Goal: Task Accomplishment & Management: Manage account settings

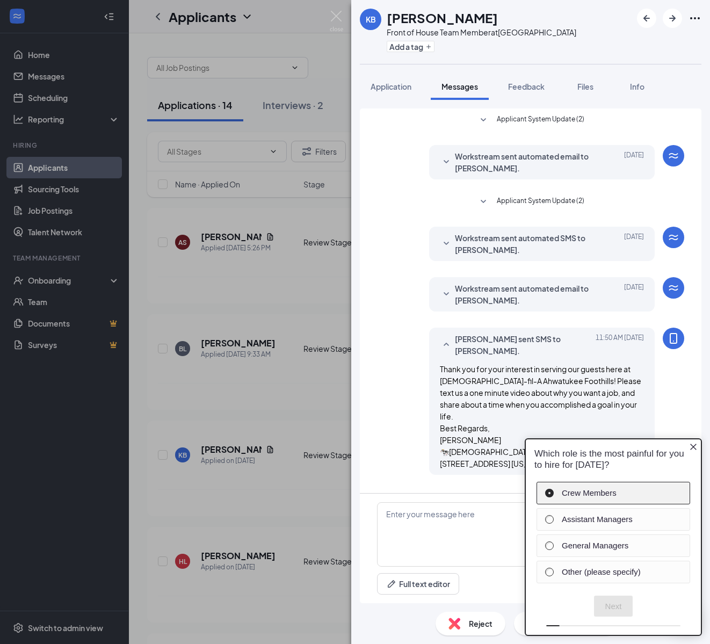
click at [633, 486] on div "Crew Members" at bounding box center [614, 493] width 154 height 23
click at [617, 603] on button "Next" at bounding box center [613, 606] width 39 height 21
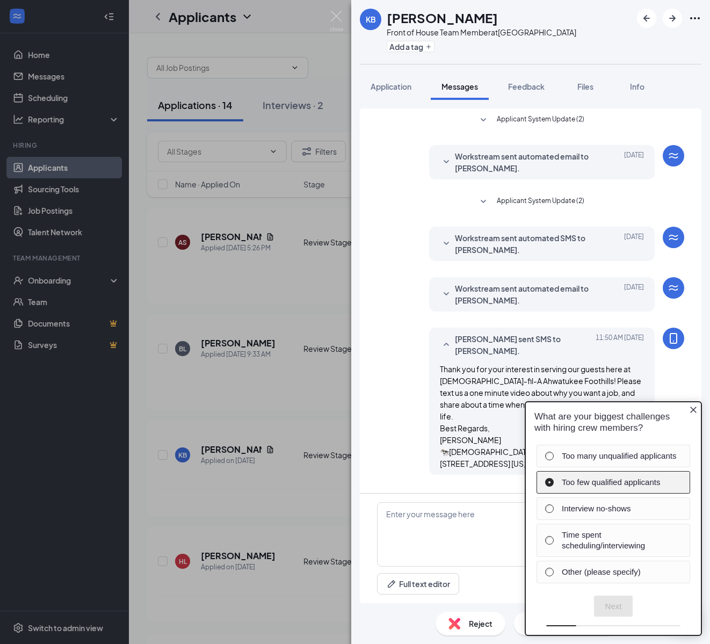
click at [623, 488] on div "Too few qualified applicants" at bounding box center [614, 482] width 154 height 23
click at [626, 458] on label "Too many unqualified applicants" at bounding box center [620, 456] width 117 height 11
click at [621, 612] on button "Next" at bounding box center [613, 606] width 39 height 21
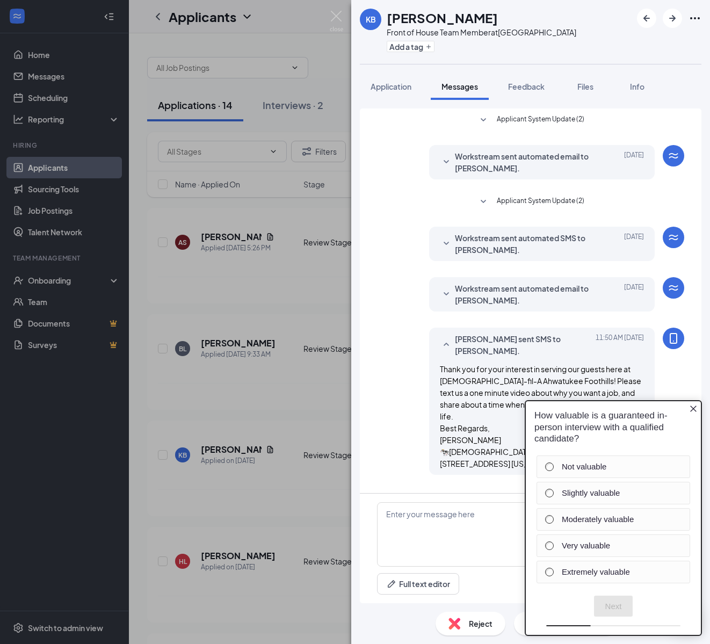
click at [688, 411] on div "How valuable is a guaranteed in-person interview with a qualified candidate?" at bounding box center [614, 427] width 158 height 34
click at [335, 22] on img at bounding box center [336, 21] width 13 height 21
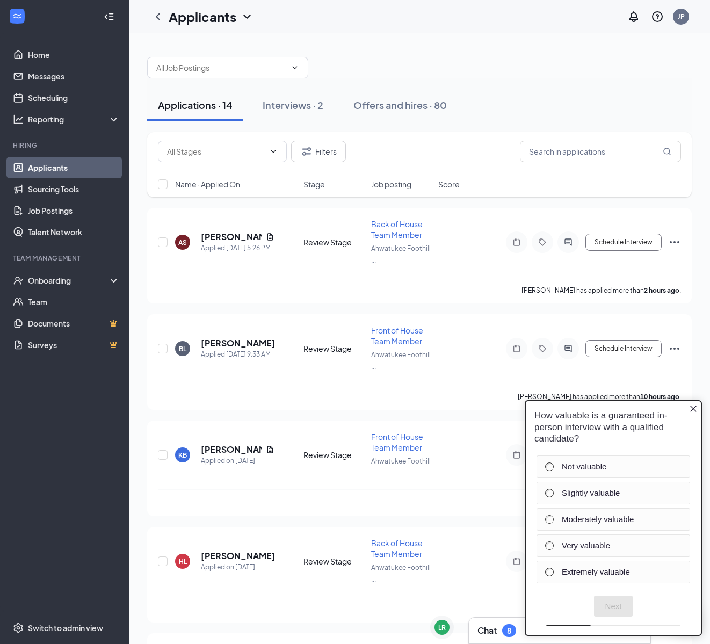
click at [693, 410] on icon "Close button" at bounding box center [693, 409] width 9 height 9
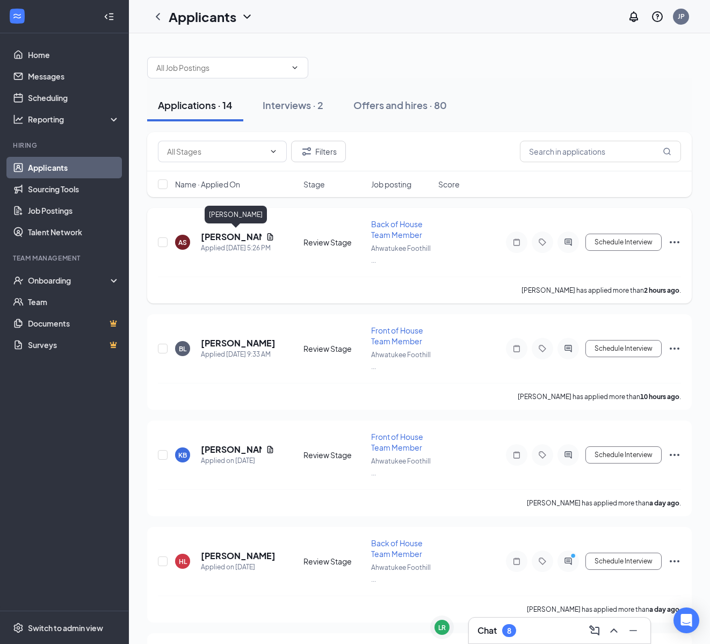
click at [212, 234] on h5 "Amiya Sharpe" at bounding box center [231, 237] width 61 height 12
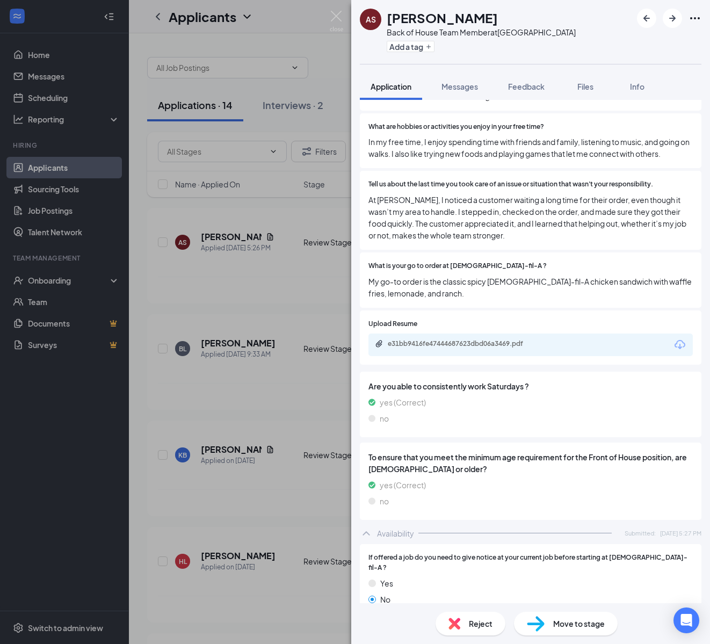
scroll to position [327, 0]
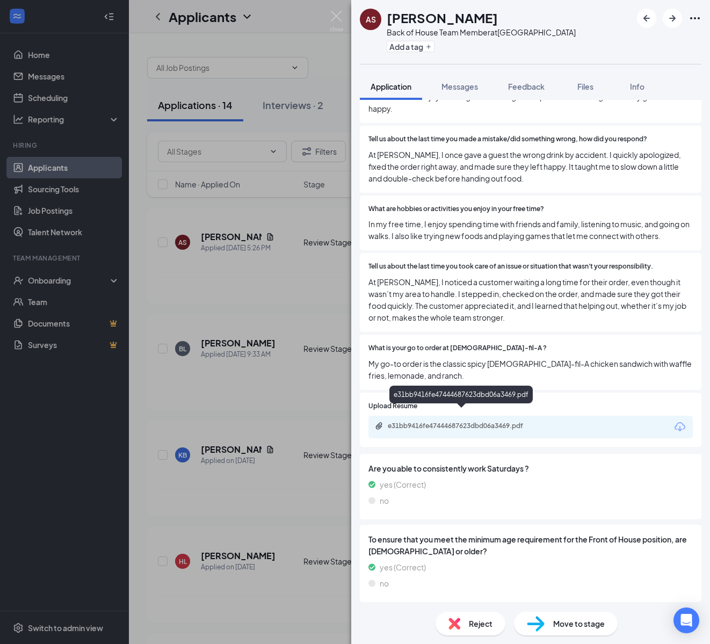
click at [455, 422] on div "e31bb9416fe47444687623dbd06a3469.pdf" at bounding box center [463, 426] width 150 height 9
click at [309, 208] on div "AS Amiya Sharpe Back of House Team Member at Ahwatukee Foothills Town Center Ad…" at bounding box center [355, 322] width 710 height 644
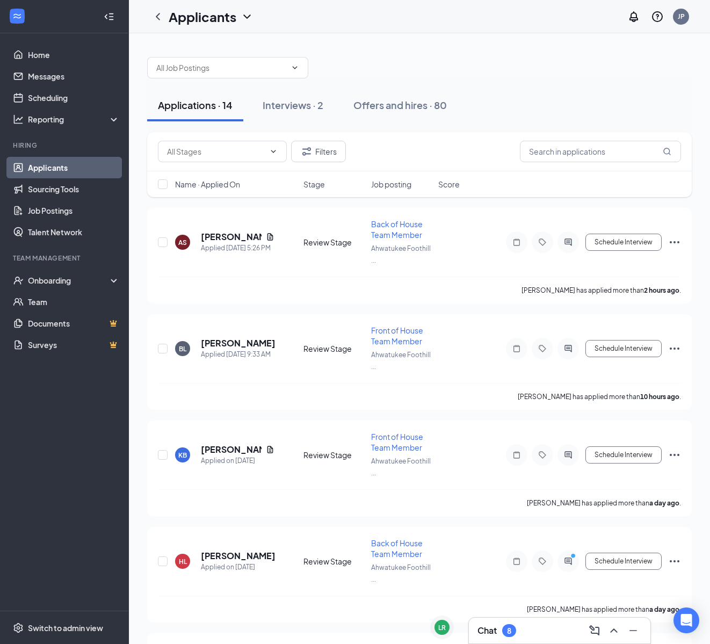
click at [548, 625] on div "Chat 8" at bounding box center [560, 630] width 164 height 17
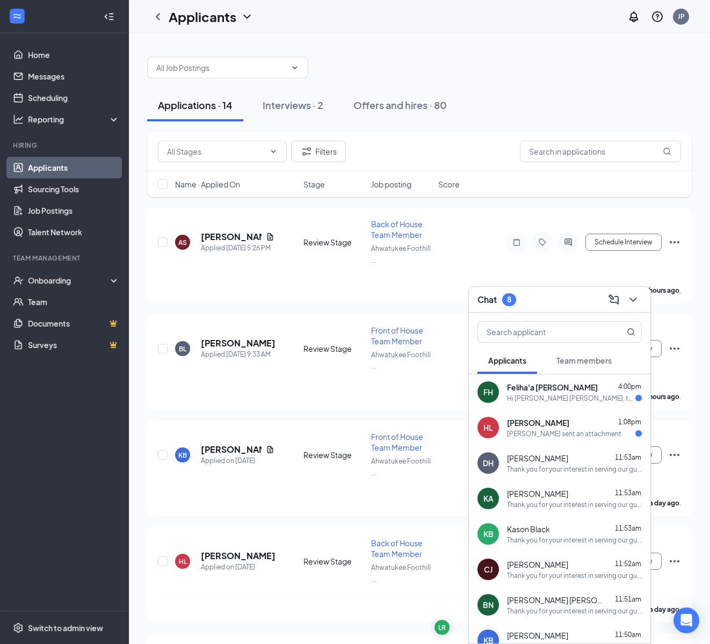
click at [546, 460] on span "Dylan Hodge" at bounding box center [537, 458] width 61 height 11
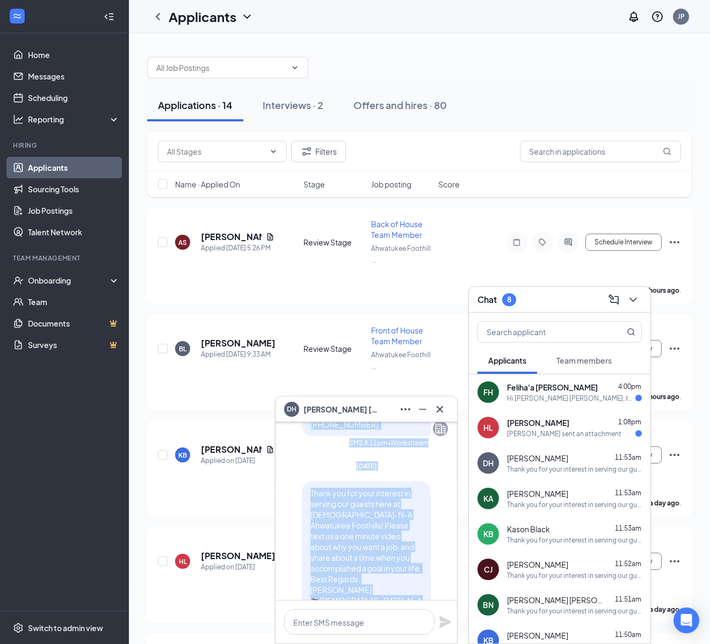
scroll to position [-103, 0]
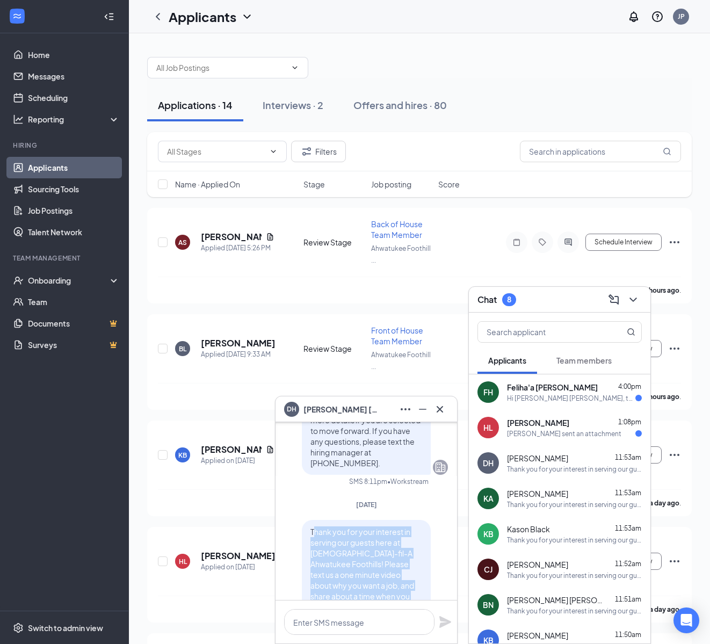
drag, startPoint x: 380, startPoint y: 571, endPoint x: 313, endPoint y: 532, distance: 77.8
click at [313, 532] on p "Thank you for your interest in serving our guests here at Chick-fil-A Ahwatukee…" at bounding box center [367, 601] width 112 height 150
click at [316, 532] on span "Thank you for your interest in serving our guests here at Chick-fil-A Ahwatukee…" at bounding box center [366, 601] width 111 height 149
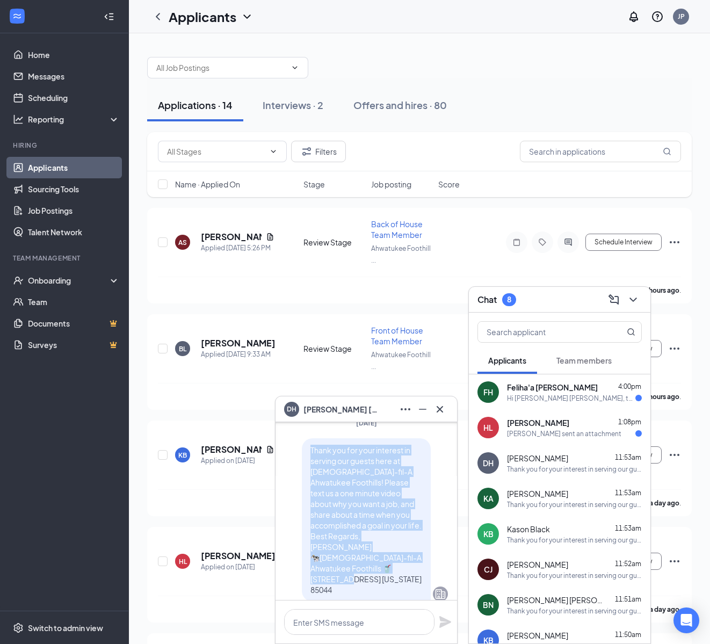
drag, startPoint x: 310, startPoint y: 532, endPoint x: 385, endPoint y: 590, distance: 94.9
click at [384, 590] on div "Thank you for your interest in serving our guests here at Chick-fil-A Ahwatukee…" at bounding box center [366, 519] width 129 height 163
copy span "Thank you for your interest in serving our guests here at Chick-fil-A Ahwatukee…"
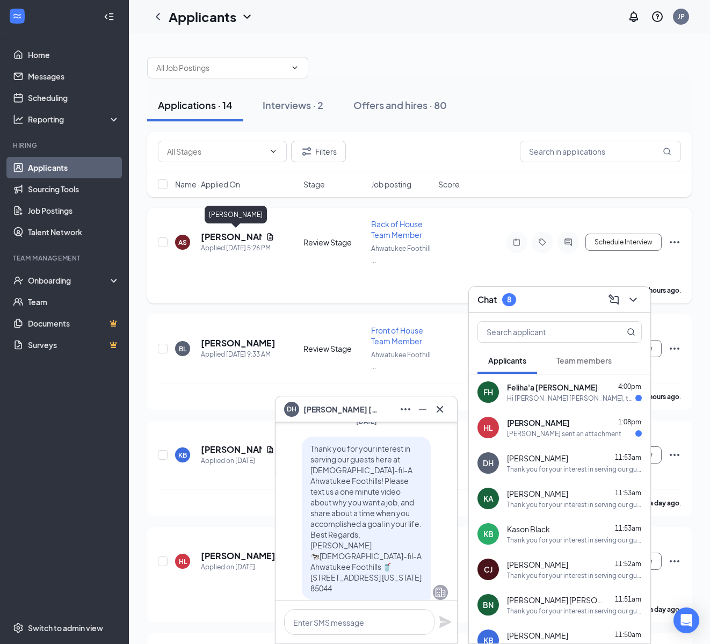
click at [208, 235] on h5 "Amiya Sharpe" at bounding box center [231, 237] width 61 height 12
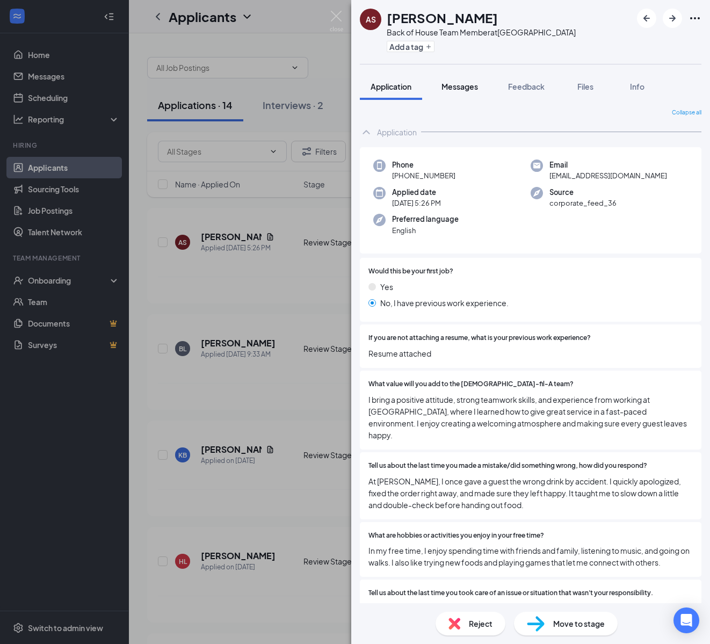
click at [476, 88] on span "Messages" at bounding box center [460, 87] width 37 height 10
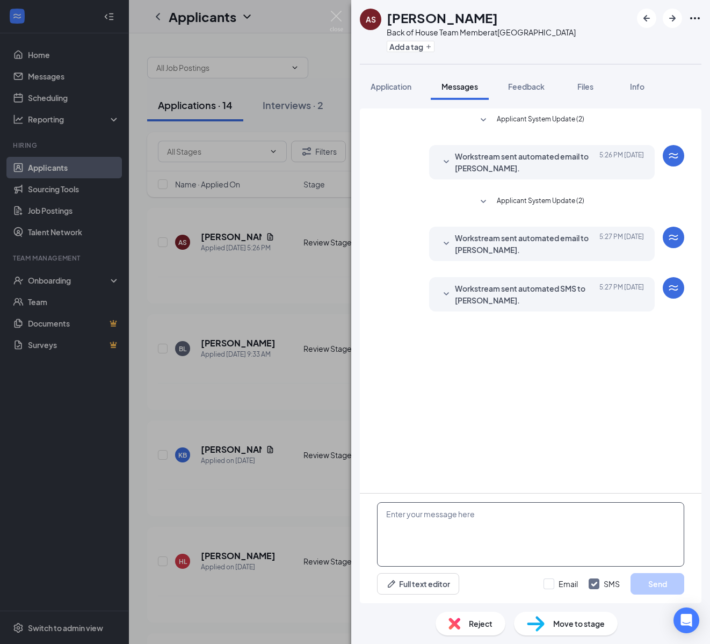
paste textarea "Thank you for your interest in serving our guests here at Chick-fil-A Ahwatukee…"
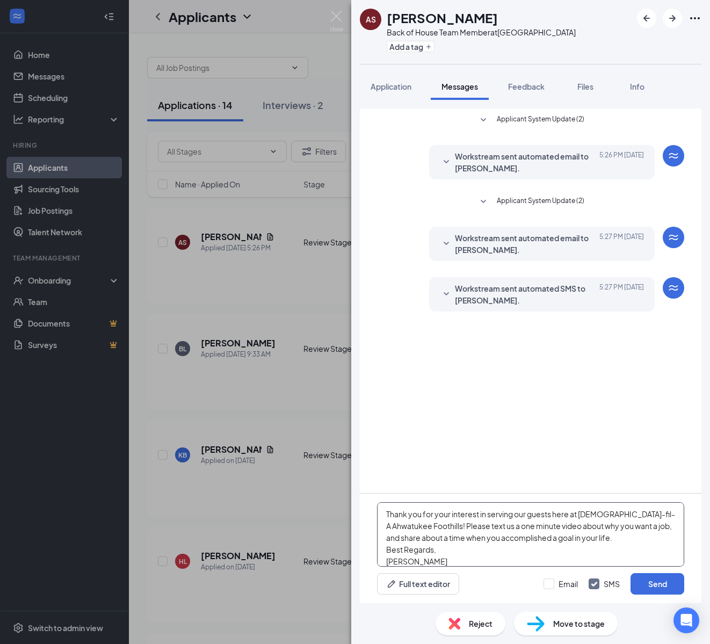
scroll to position [35, 0]
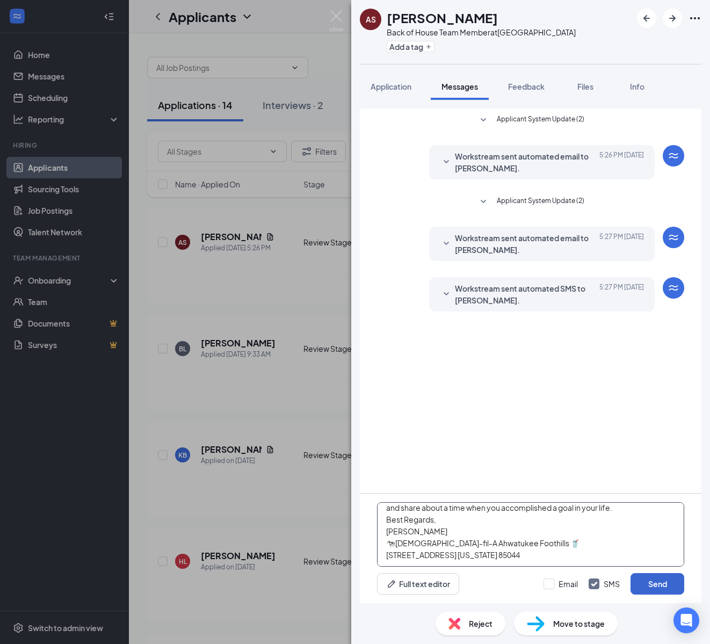
type textarea "Thank you for your interest in serving our guests here at Chick-fil-A Ahwatukee…"
click at [670, 592] on button "Send" at bounding box center [658, 583] width 54 height 21
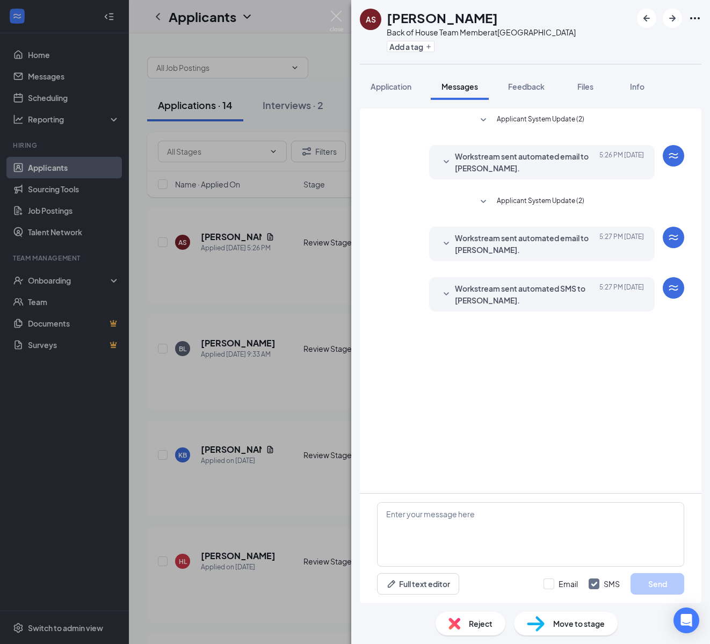
scroll to position [0, 0]
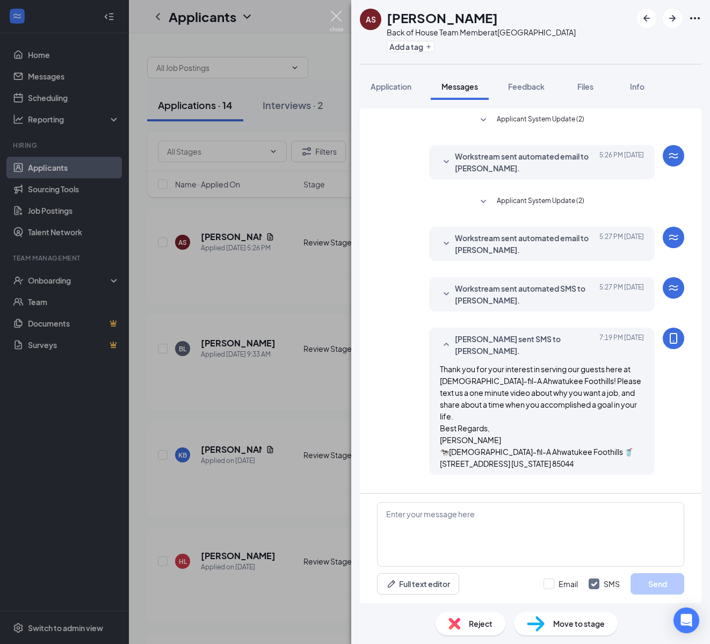
click at [339, 19] on img at bounding box center [336, 21] width 13 height 21
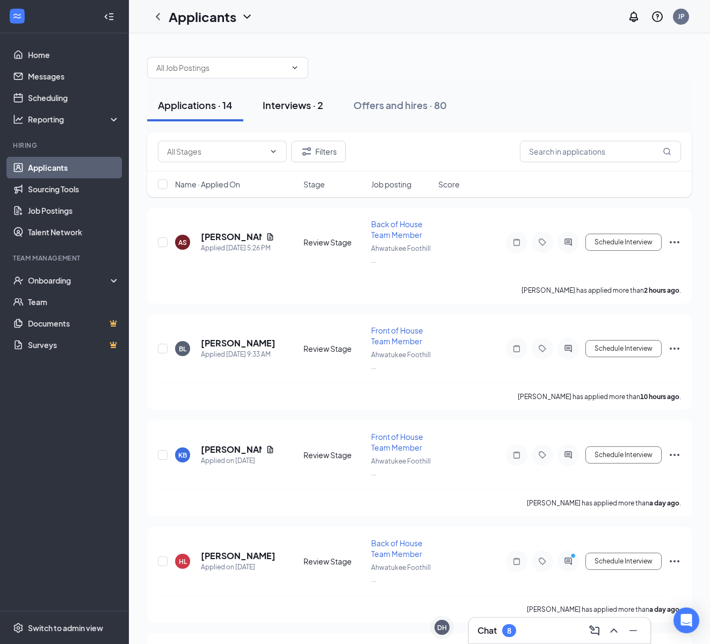
click at [307, 113] on button "Interviews · 2" at bounding box center [293, 105] width 82 height 32
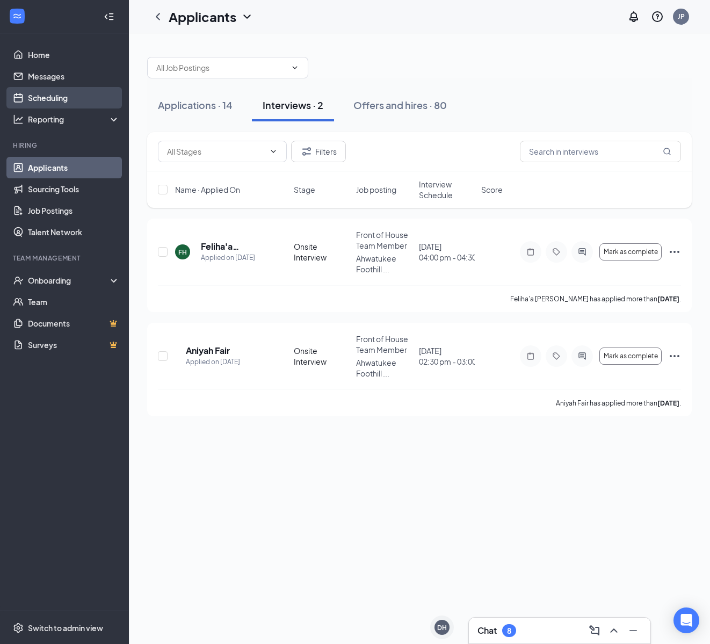
click at [87, 102] on link "Scheduling" at bounding box center [74, 97] width 92 height 21
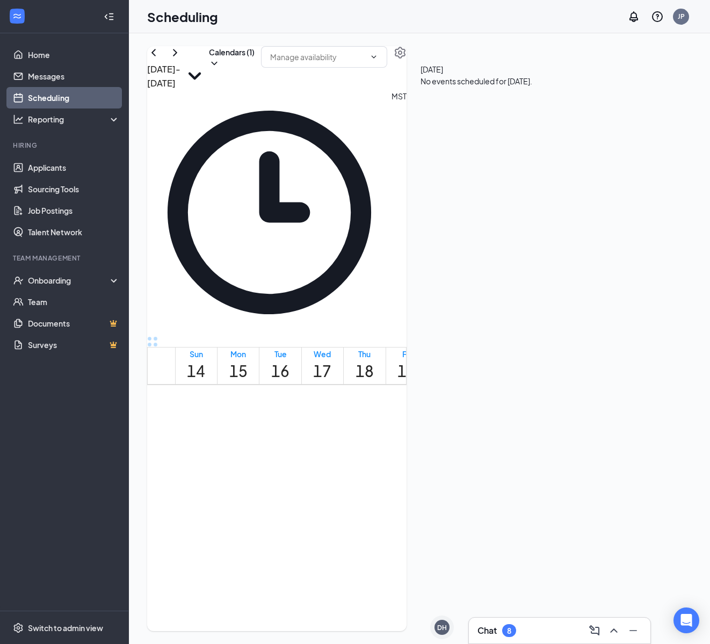
scroll to position [528, 0]
click at [407, 59] on button "button" at bounding box center [400, 52] width 13 height 13
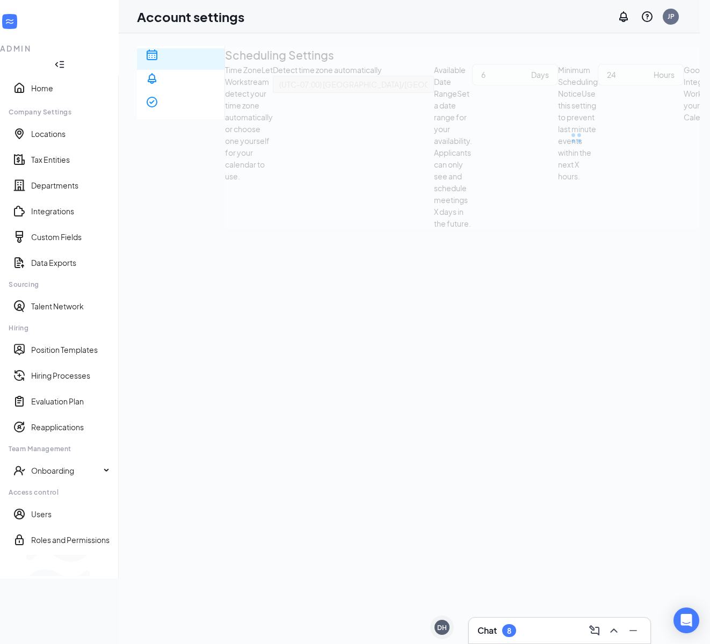
click at [181, 83] on div "Scheduling" at bounding box center [181, 93] width 70 height 21
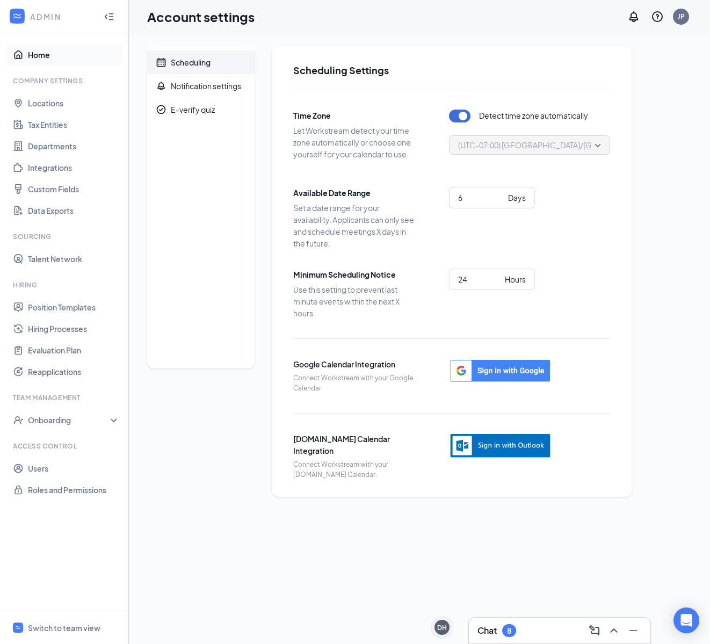
click at [72, 56] on link "Home" at bounding box center [74, 54] width 92 height 21
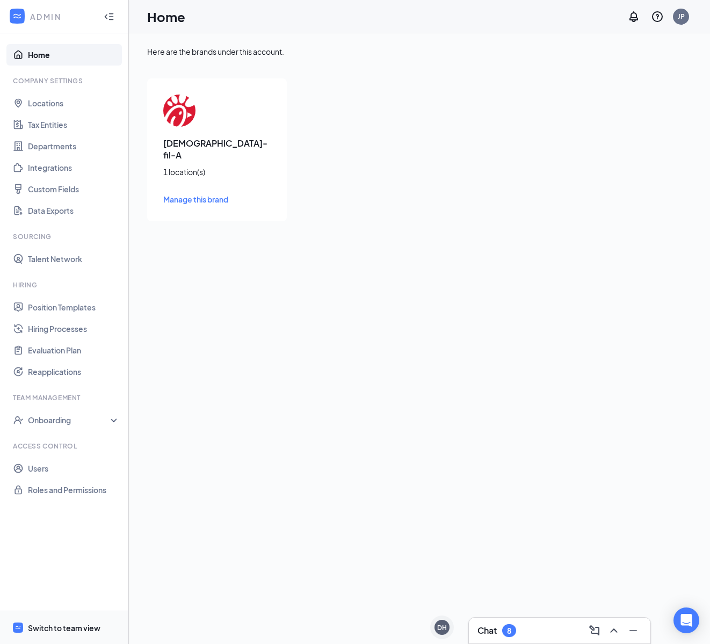
click at [61, 619] on span "Switch to team view" at bounding box center [74, 627] width 92 height 33
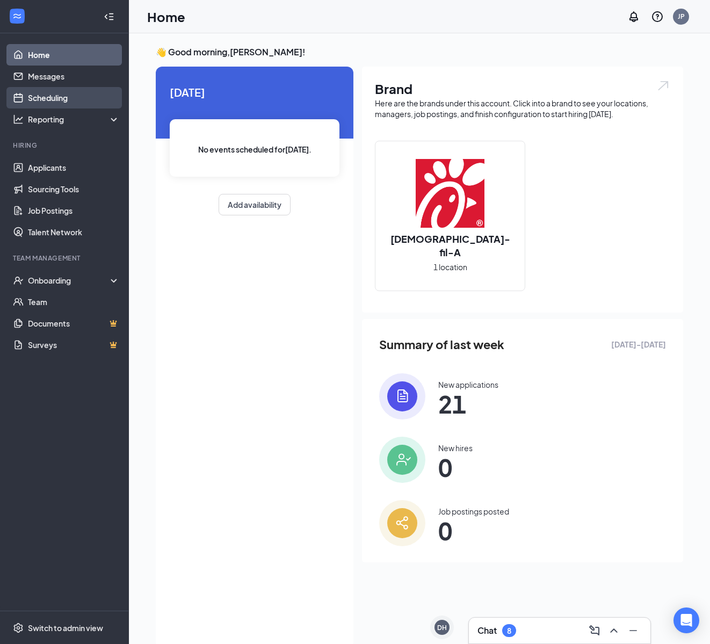
click at [86, 98] on link "Scheduling" at bounding box center [74, 97] width 92 height 21
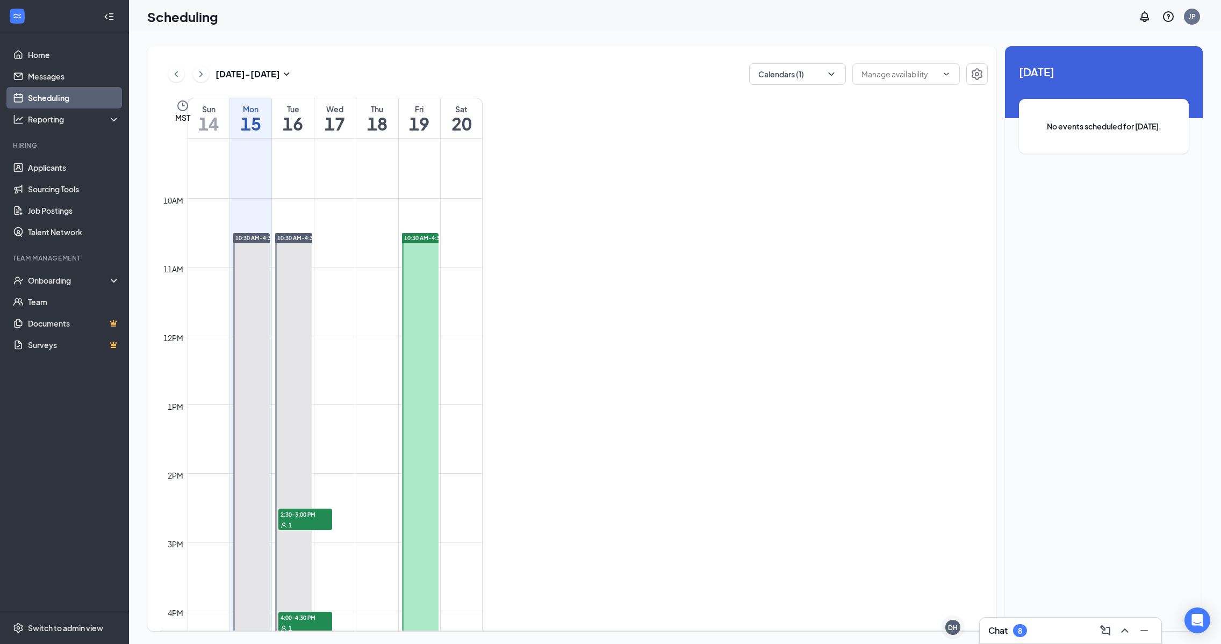
scroll to position [647, 0]
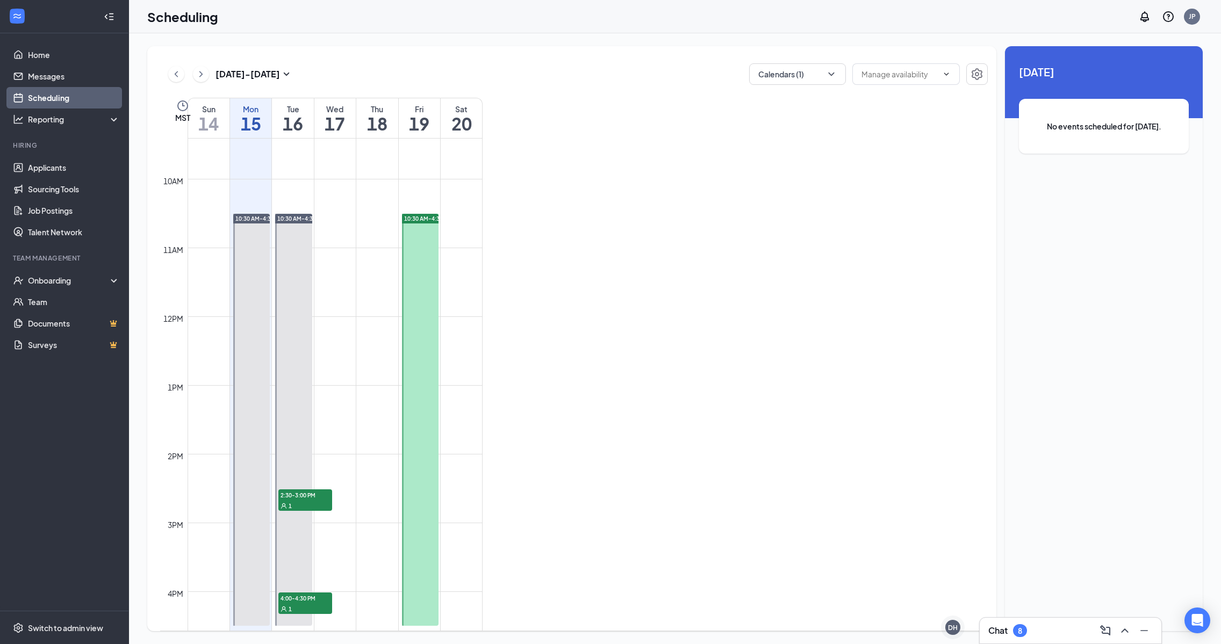
click at [338, 236] on td at bounding box center [334, 238] width 295 height 17
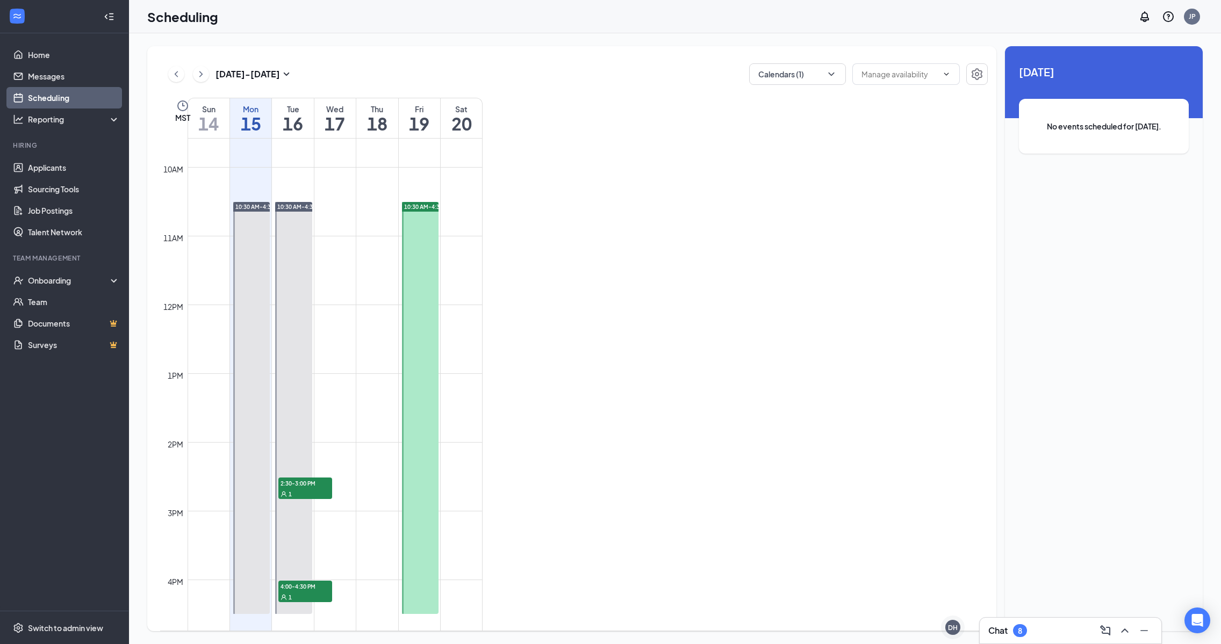
scroll to position [661, 0]
click at [710, 66] on span at bounding box center [905, 73] width 107 height 21
click at [710, 71] on icon "ChevronDown" at bounding box center [946, 74] width 9 height 9
click at [710, 75] on input "text" at bounding box center [899, 74] width 76 height 12
click at [710, 70] on button "Calendars (1)" at bounding box center [797, 73] width 97 height 21
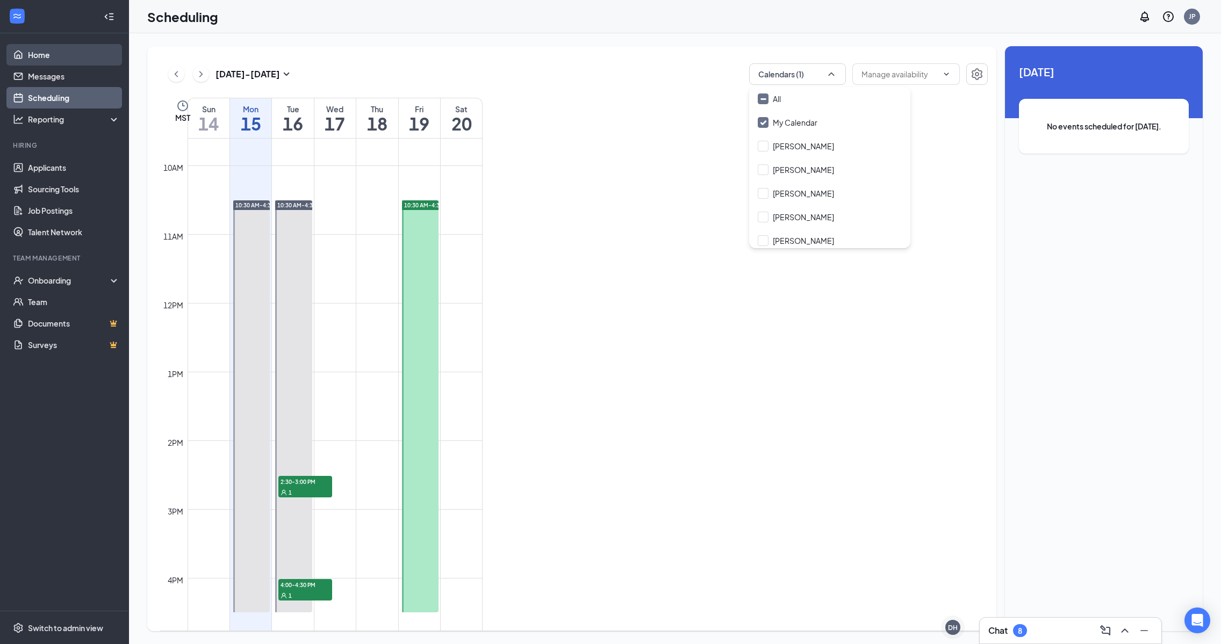
click at [70, 59] on link "Home" at bounding box center [74, 54] width 92 height 21
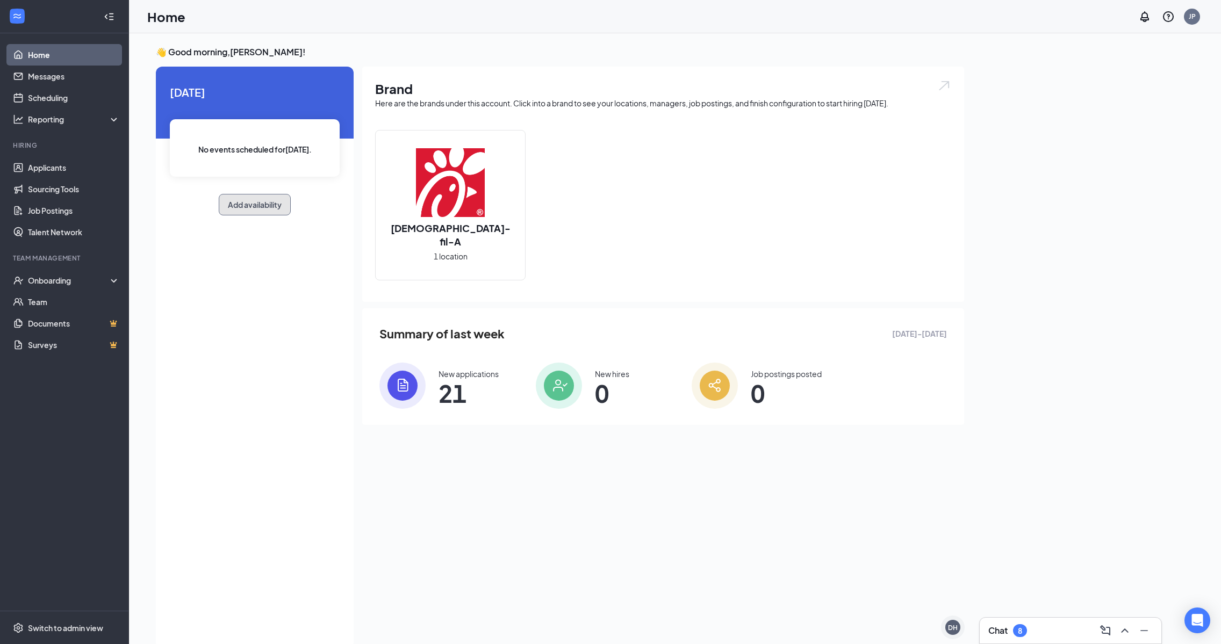
click at [257, 212] on button "Add availability" at bounding box center [255, 204] width 72 height 21
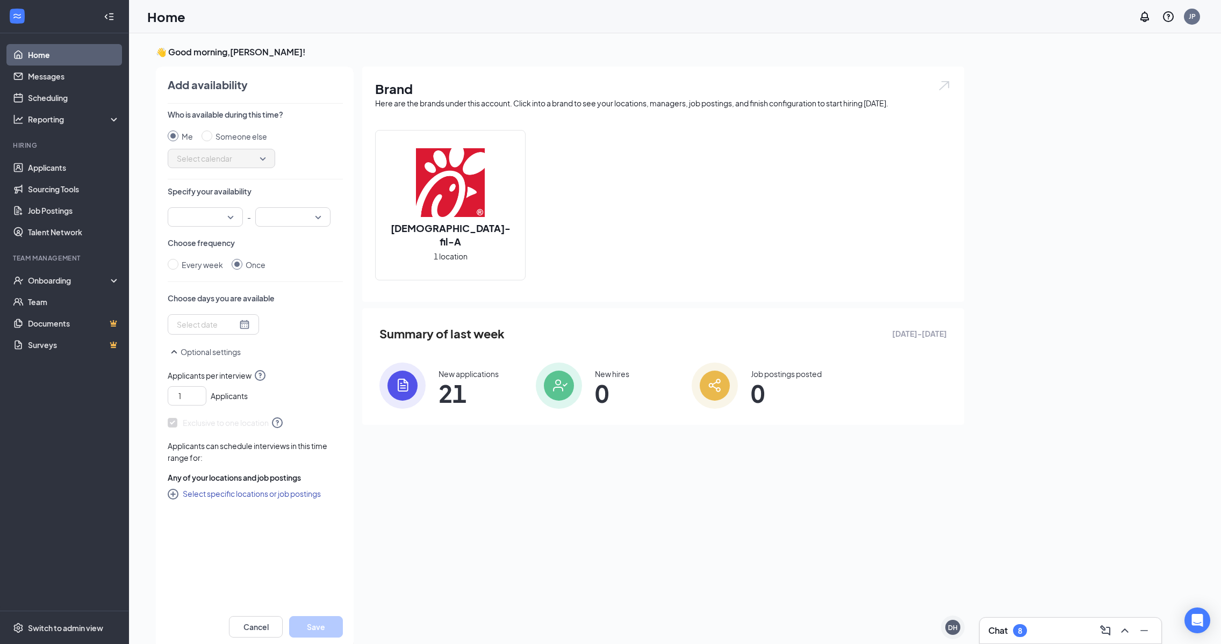
scroll to position [4, 0]
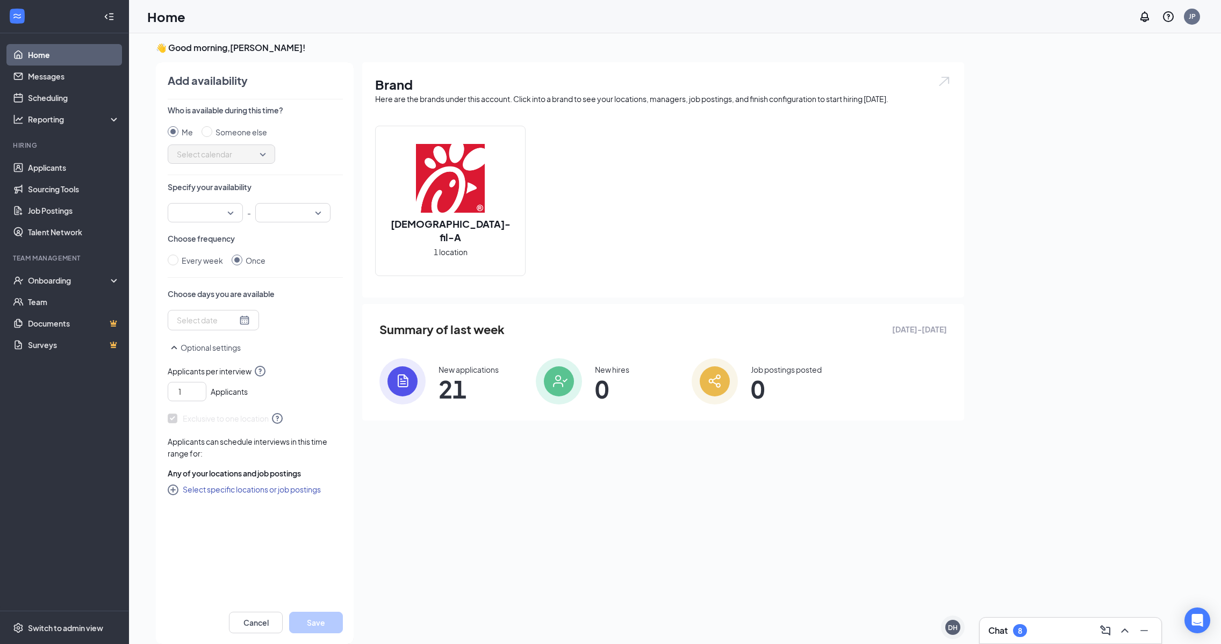
click at [223, 212] on input "search" at bounding box center [201, 213] width 55 height 18
click at [219, 297] on span "10:30 AM" at bounding box center [205, 303] width 58 height 12
click at [301, 212] on input "search" at bounding box center [289, 213] width 55 height 18
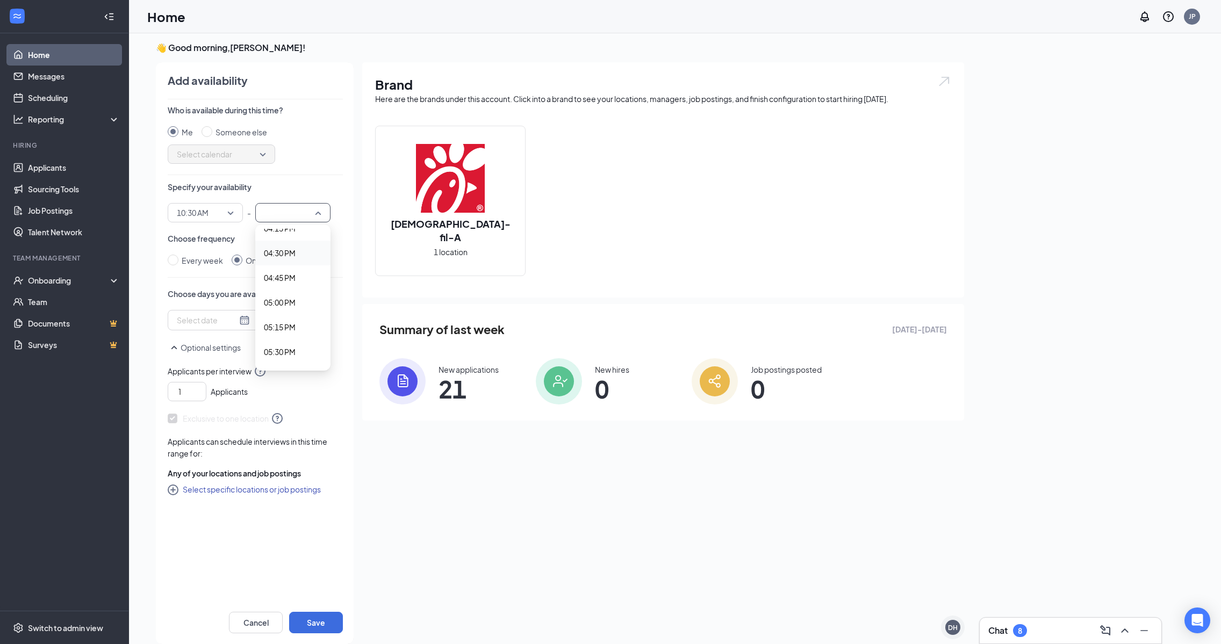
click at [292, 255] on span "04:30 PM" at bounding box center [280, 253] width 32 height 12
click at [295, 263] on div "Every week Once" at bounding box center [255, 261] width 175 height 12
click at [234, 321] on div at bounding box center [213, 320] width 73 height 12
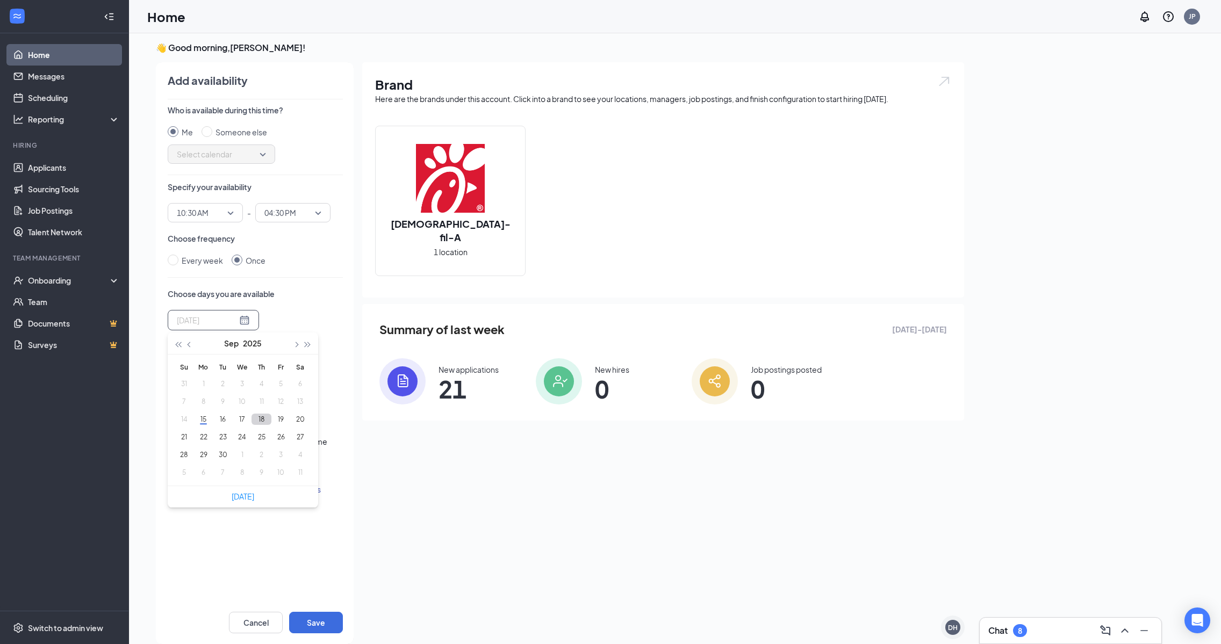
click at [263, 417] on button "18" at bounding box center [261, 419] width 20 height 11
click at [208, 452] on button "29" at bounding box center [203, 454] width 20 height 11
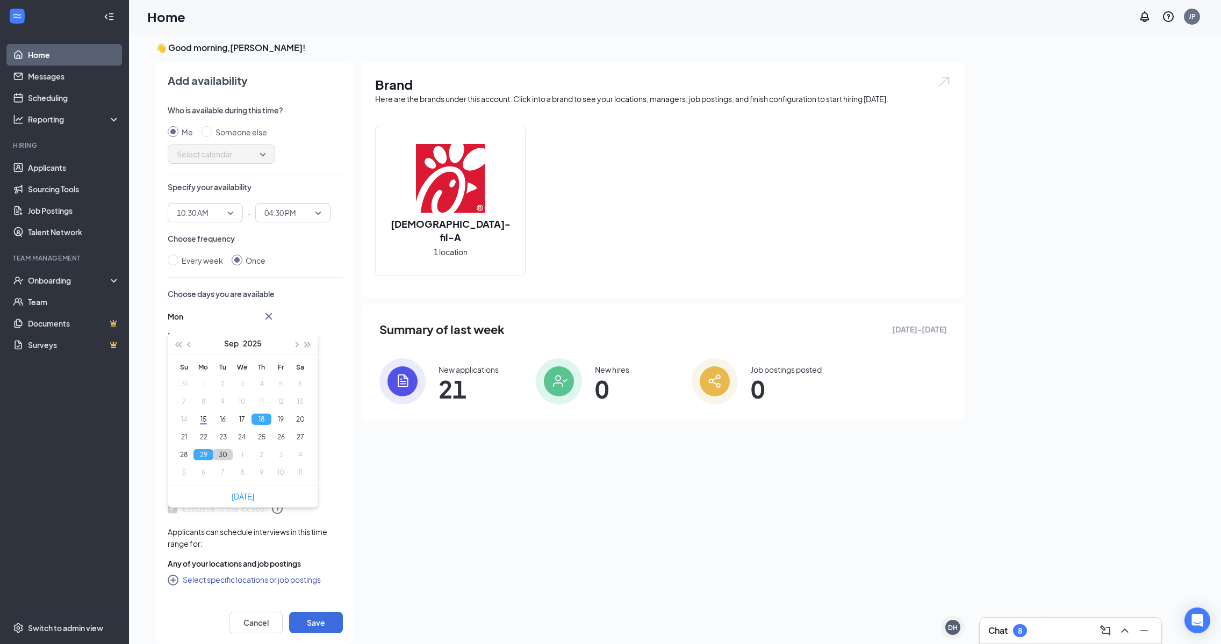
click at [218, 452] on button "30" at bounding box center [223, 454] width 20 height 11
click at [217, 456] on button "30" at bounding box center [223, 454] width 20 height 11
type input "[DATE]"
click at [318, 624] on button "Save" at bounding box center [316, 622] width 54 height 21
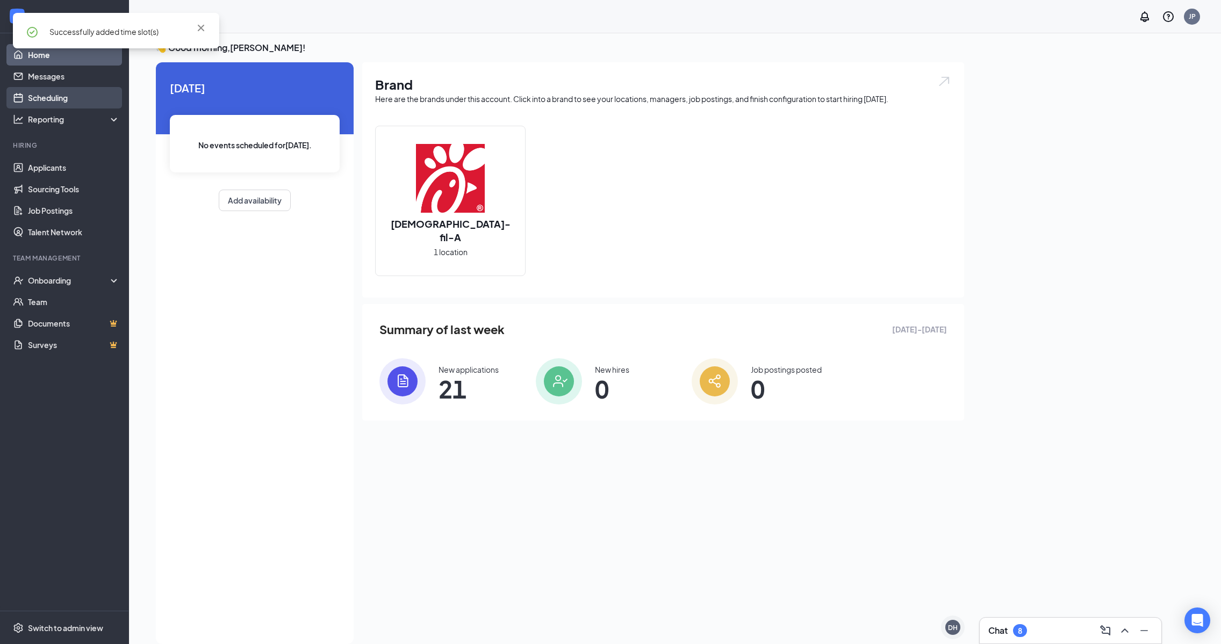
click at [91, 94] on link "Scheduling" at bounding box center [74, 97] width 92 height 21
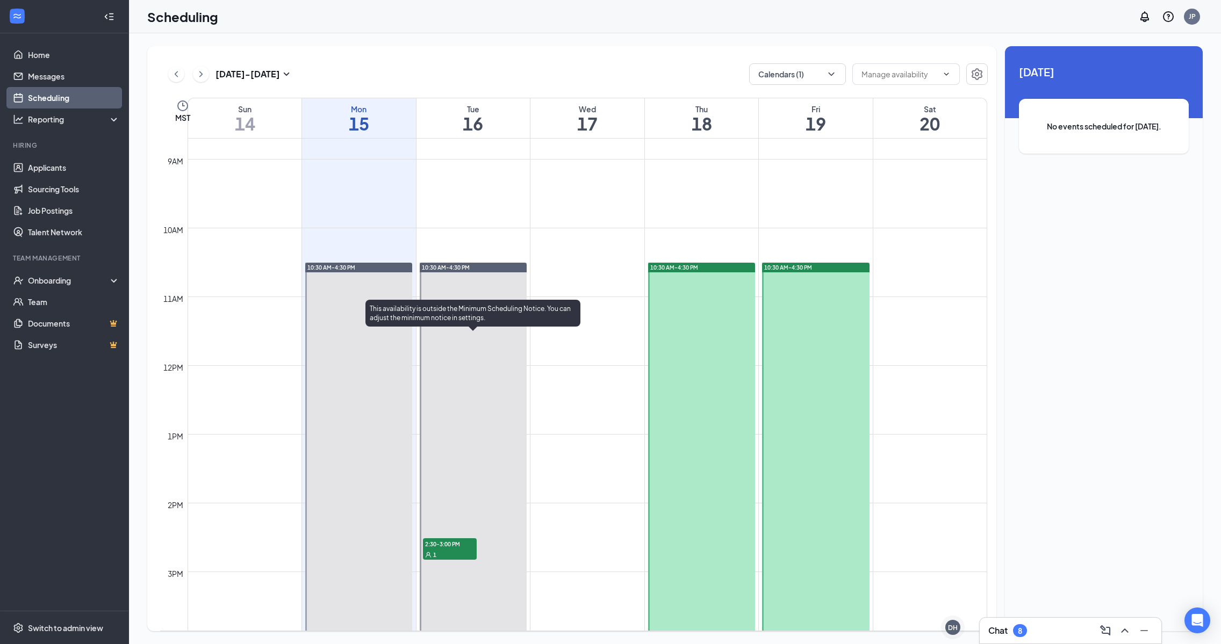
scroll to position [595, 0]
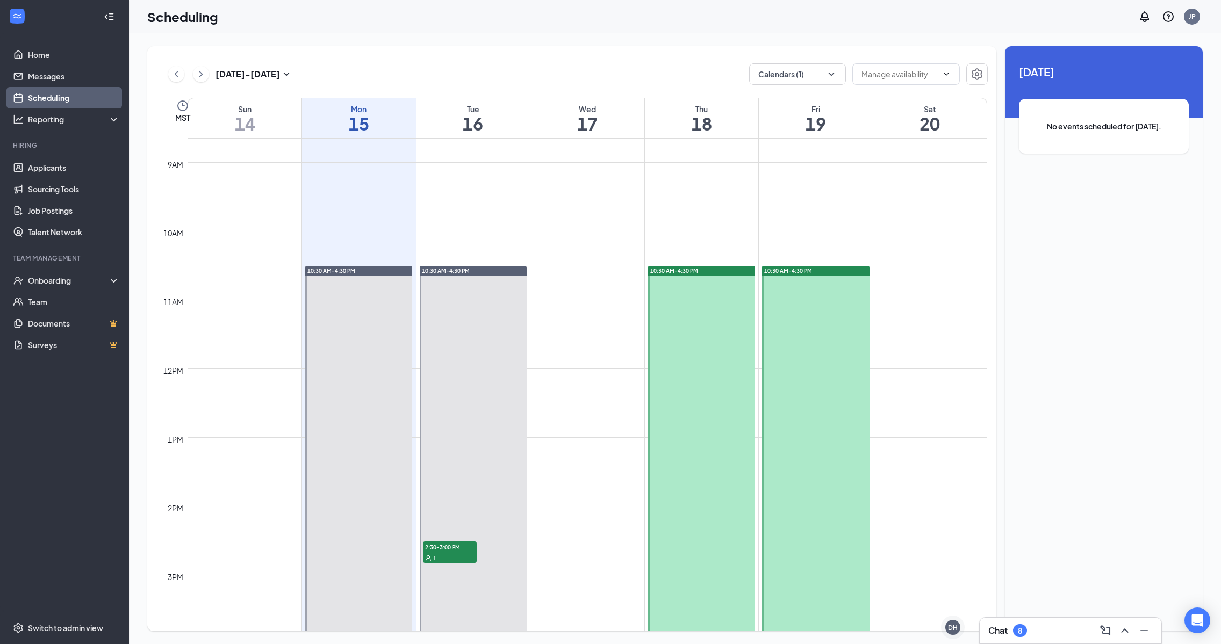
click at [465, 270] on link "10:30 AM-4:30 PM 2:30-3:00 PM 1 4:00-4:30 PM 1" at bounding box center [472, 471] width 110 height 413
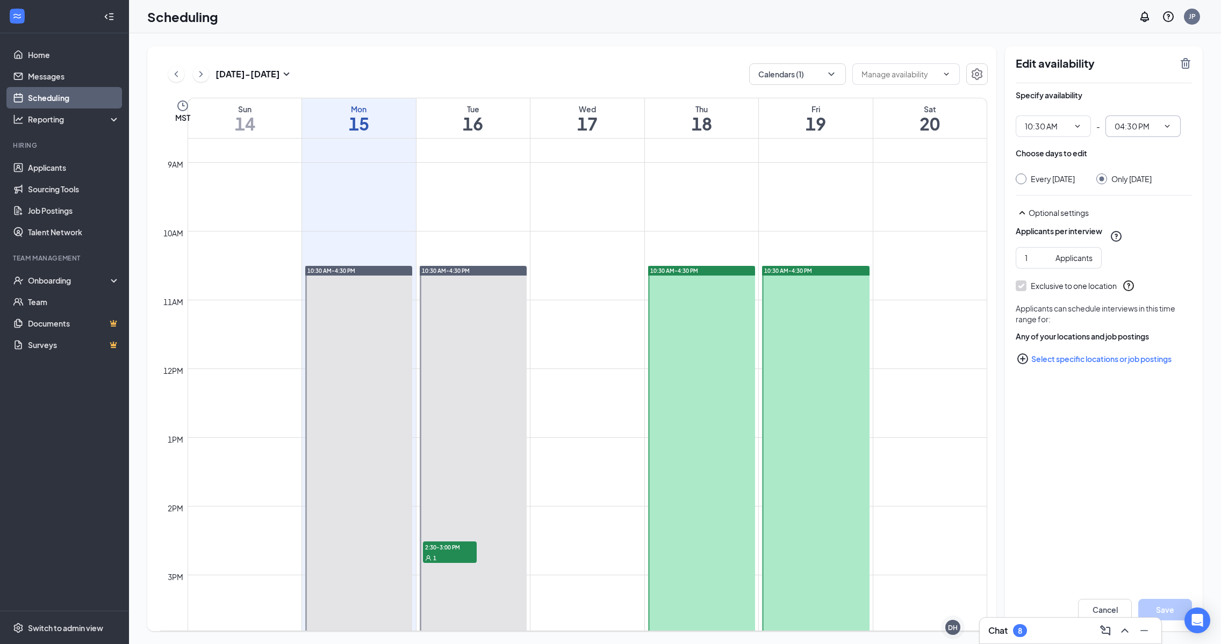
click at [710, 127] on input "04:30 PM" at bounding box center [1136, 126] width 44 height 12
click at [710, 154] on div "01:00 PM" at bounding box center [1138, 155] width 32 height 12
type input "01:00 PM"
click at [710, 609] on button "Save" at bounding box center [1165, 609] width 54 height 21
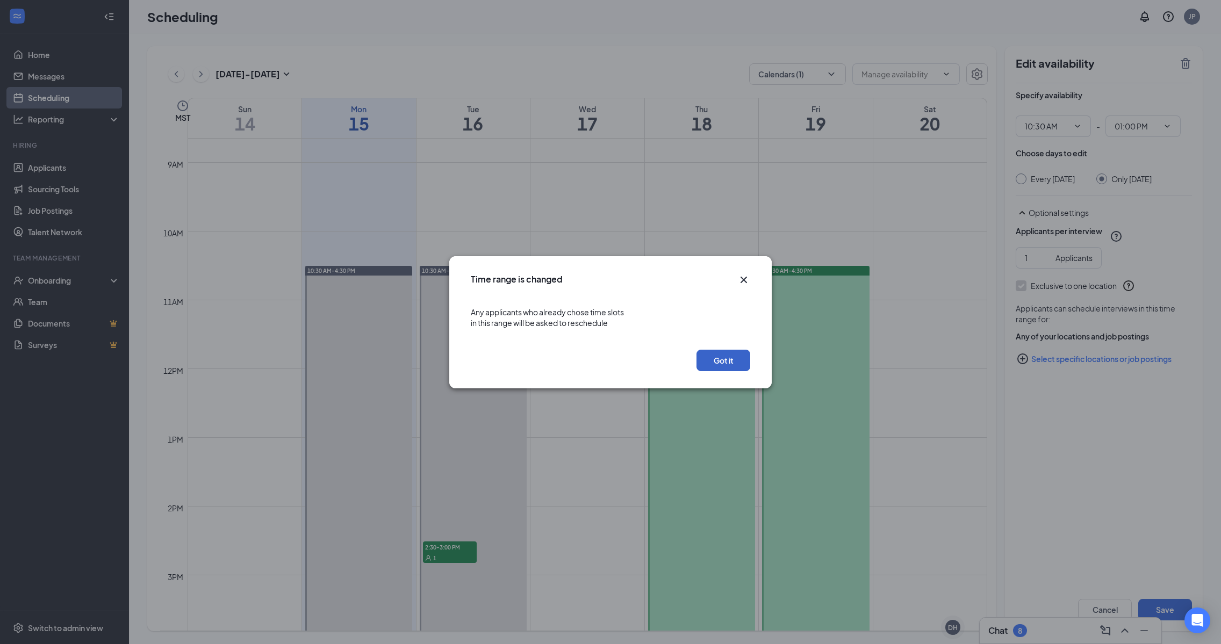
click at [710, 364] on button "Got it" at bounding box center [723, 360] width 54 height 21
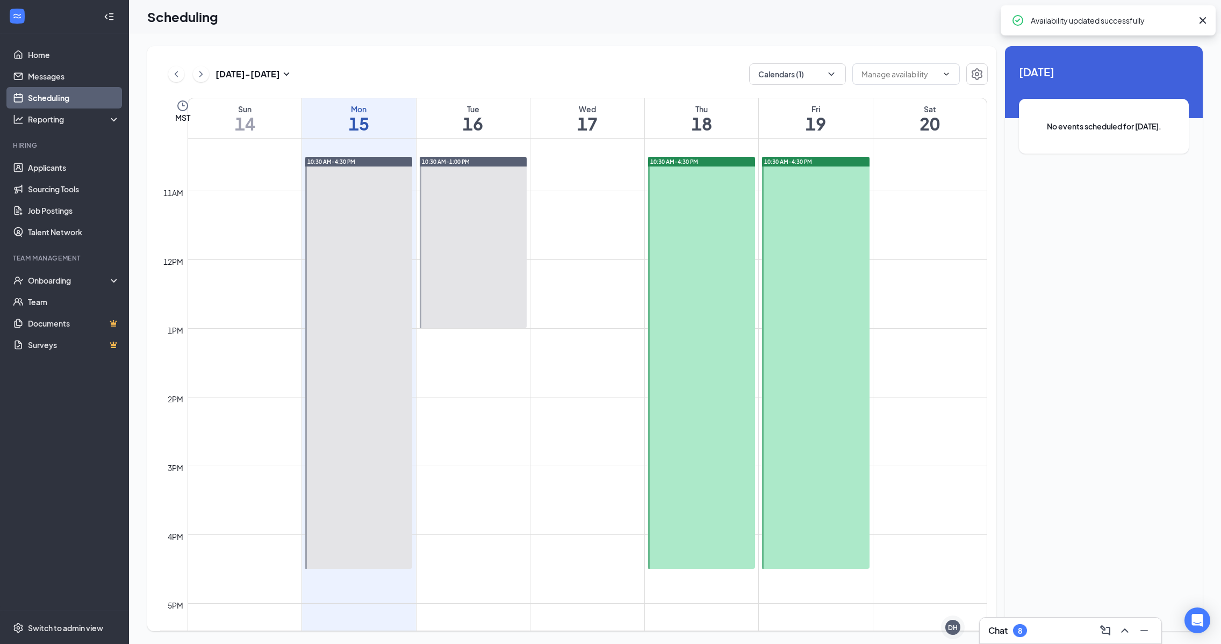
scroll to position [447, 0]
